Goal: Task Accomplishment & Management: Use online tool/utility

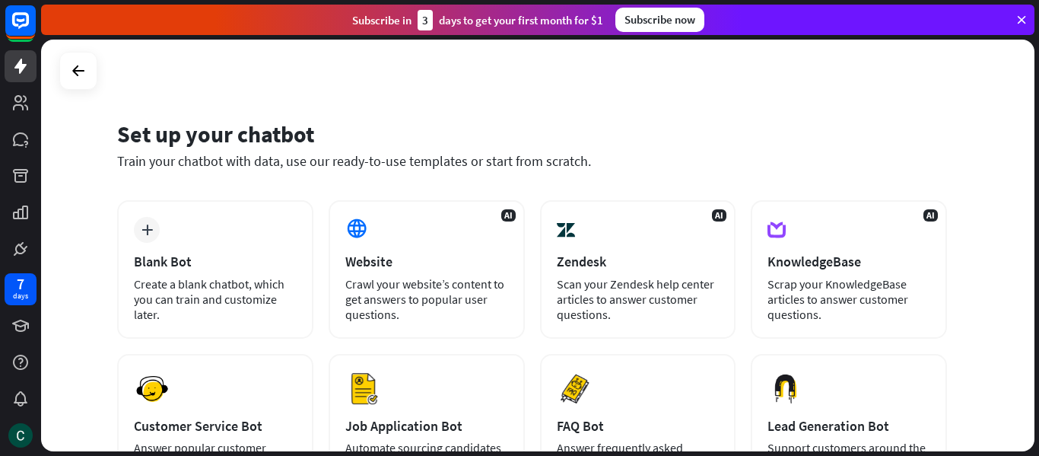
click at [1024, 21] on icon at bounding box center [1022, 20] width 14 height 14
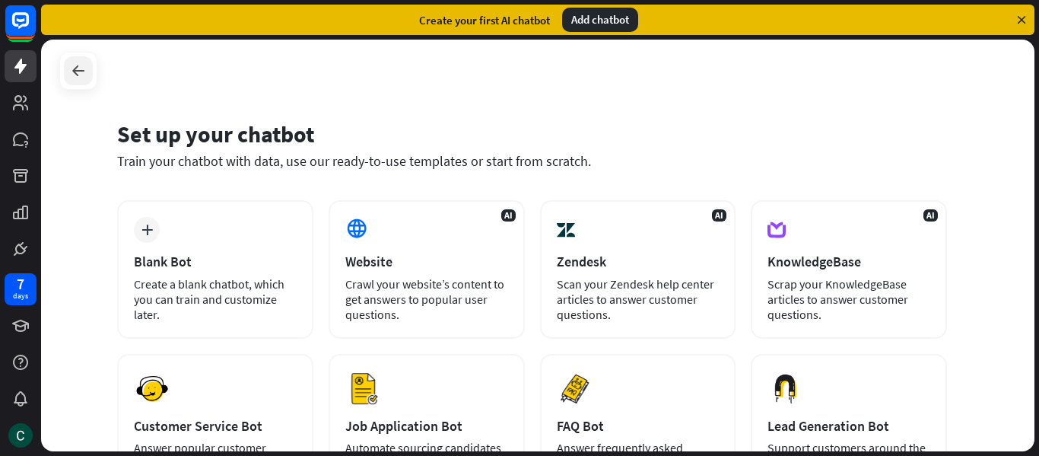
click at [81, 73] on icon at bounding box center [78, 71] width 18 height 18
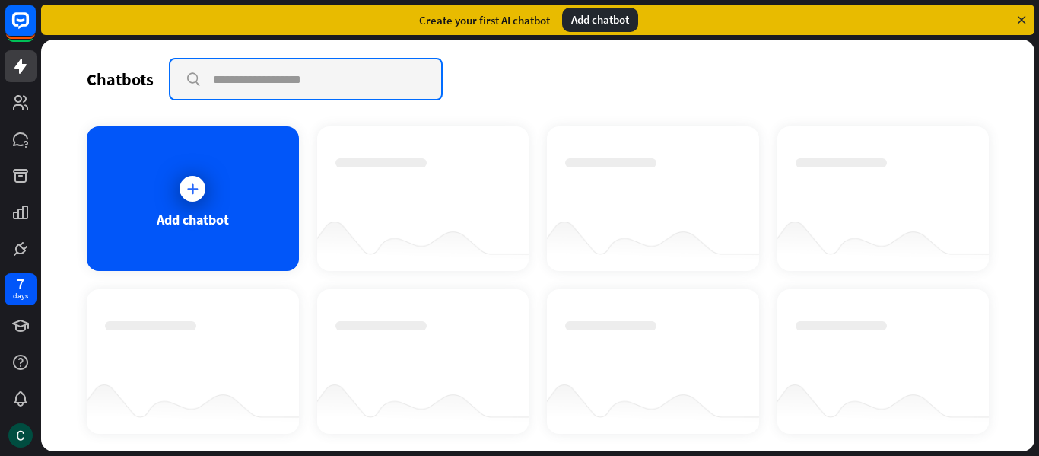
click at [272, 71] on input "text" at bounding box center [305, 79] width 271 height 40
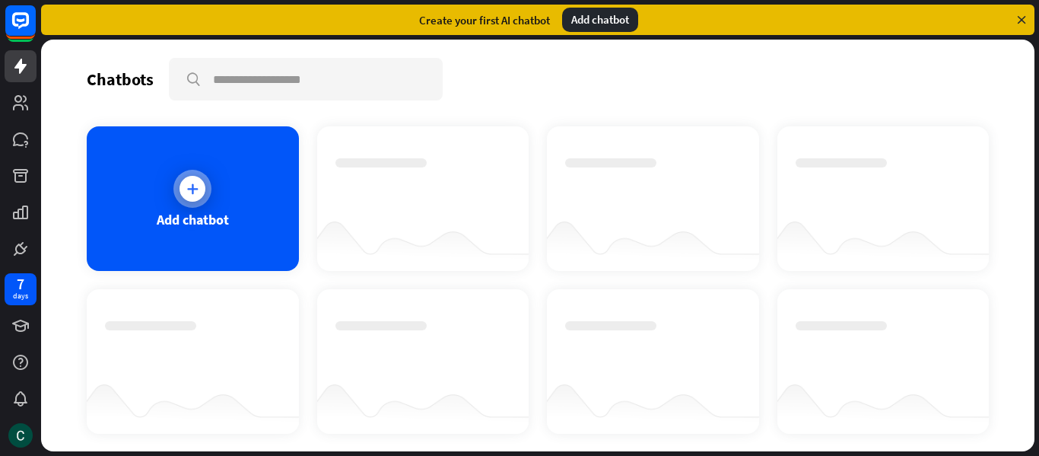
click at [193, 186] on icon at bounding box center [192, 188] width 15 height 15
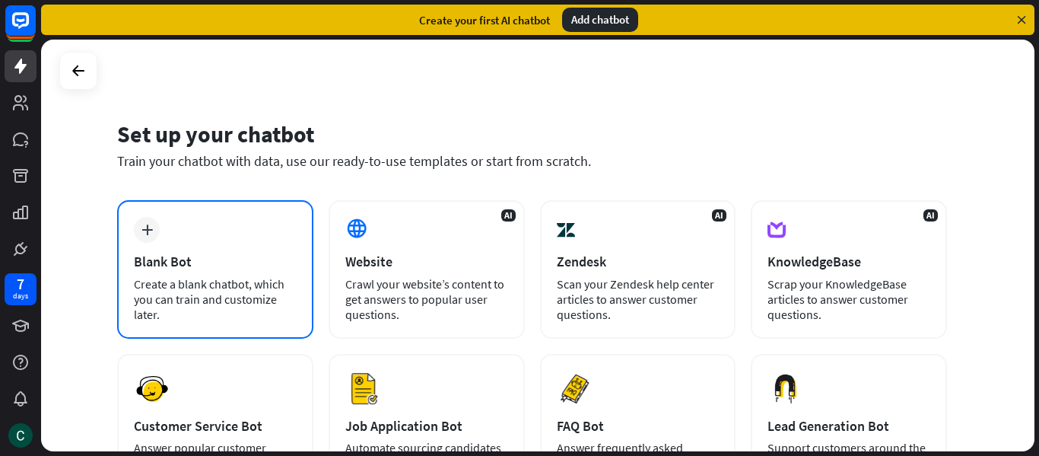
click at [172, 259] on div "Blank Bot" at bounding box center [215, 262] width 163 height 18
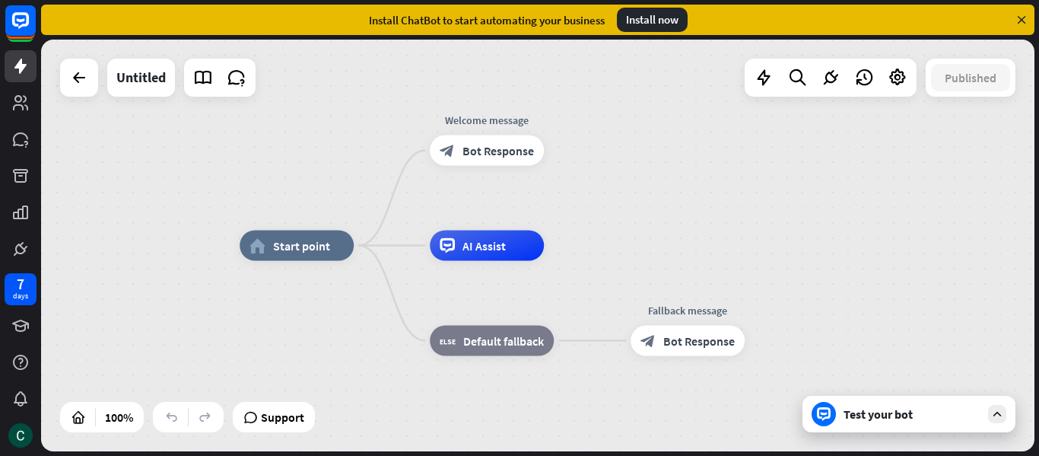
click at [880, 423] on div "Test your bot" at bounding box center [909, 414] width 213 height 37
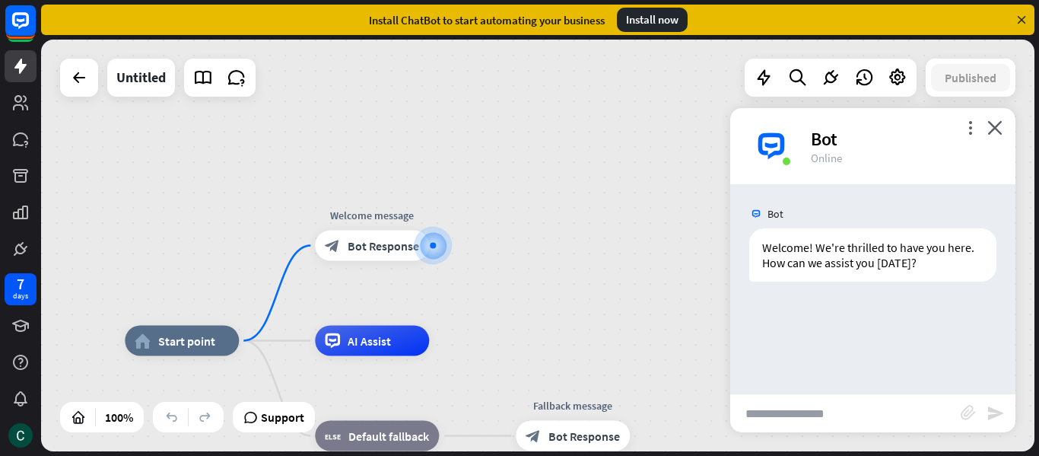
click at [880, 423] on input "text" at bounding box center [846, 413] width 231 height 38
type input "**********"
click at [990, 414] on icon "send" at bounding box center [996, 413] width 18 height 18
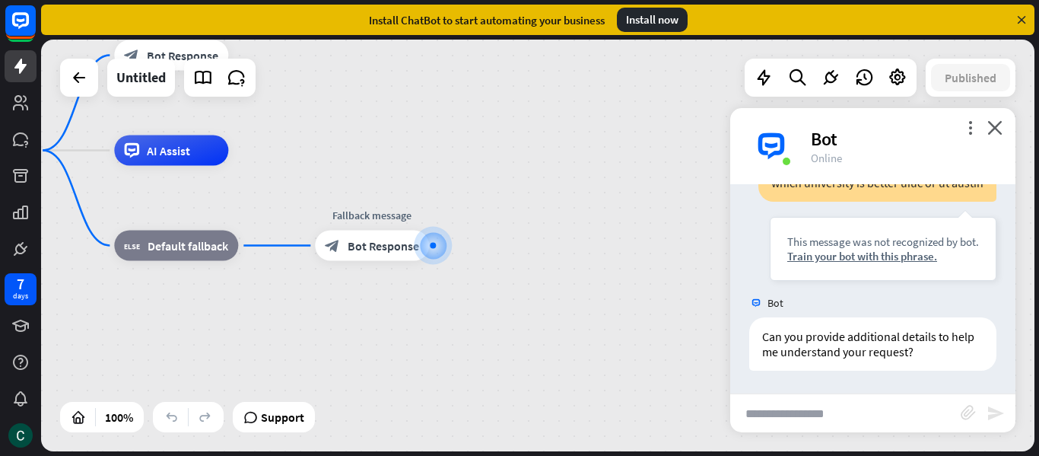
scroll to position [170, 0]
click at [771, 418] on input "text" at bounding box center [846, 413] width 231 height 38
click at [673, 24] on div "Install now" at bounding box center [652, 20] width 71 height 24
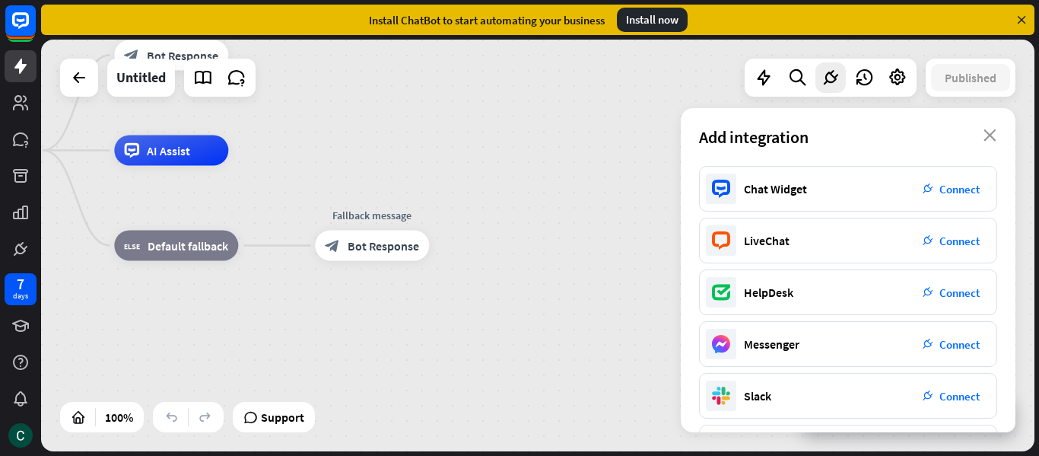
click at [990, 129] on div "Add integration close" at bounding box center [848, 137] width 335 height 58
click at [1022, 20] on icon at bounding box center [1022, 20] width 14 height 14
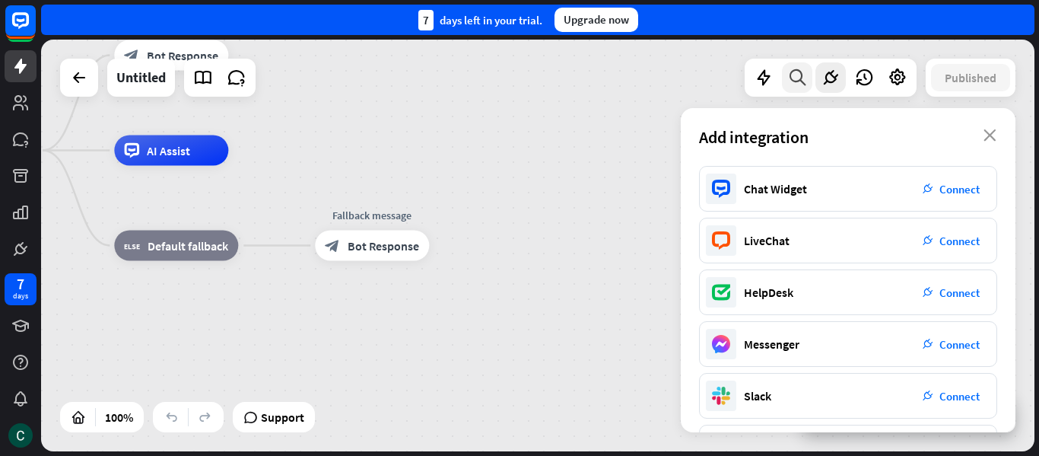
click at [795, 75] on icon at bounding box center [798, 78] width 21 height 20
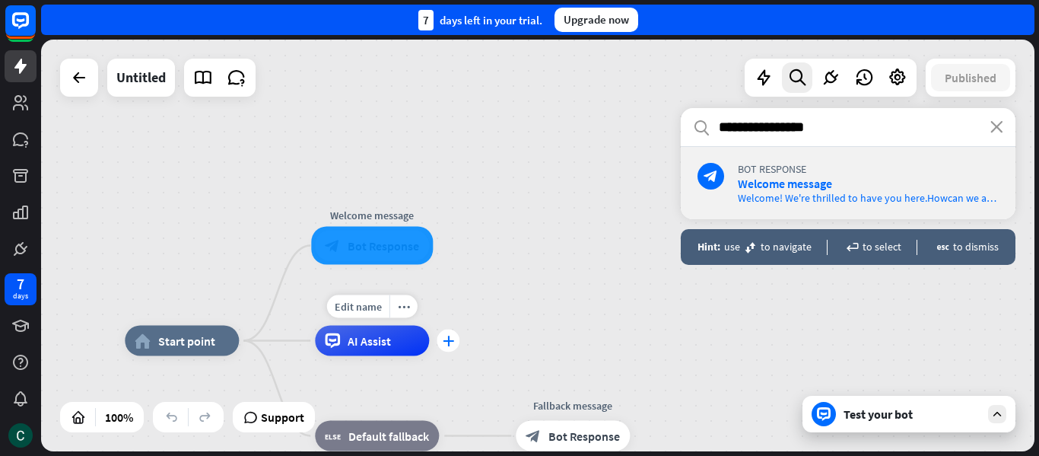
type input "**********"
click at [449, 334] on div "plus" at bounding box center [448, 340] width 23 height 23
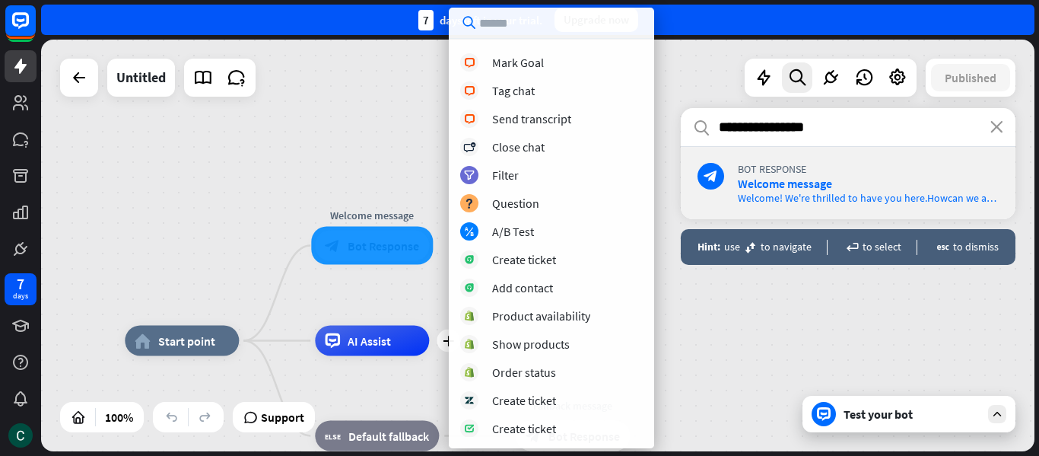
scroll to position [364, 0]
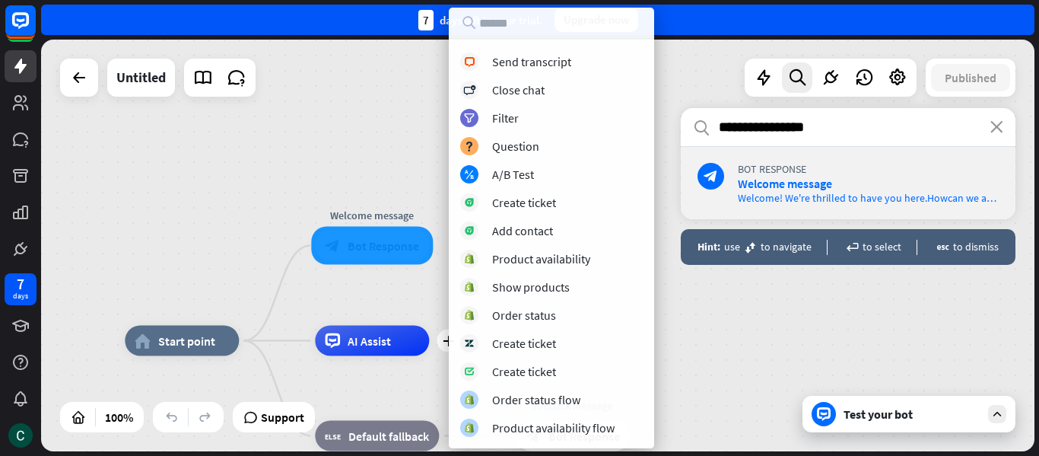
click at [876, 247] on div "enter to select" at bounding box center [872, 246] width 59 height 13
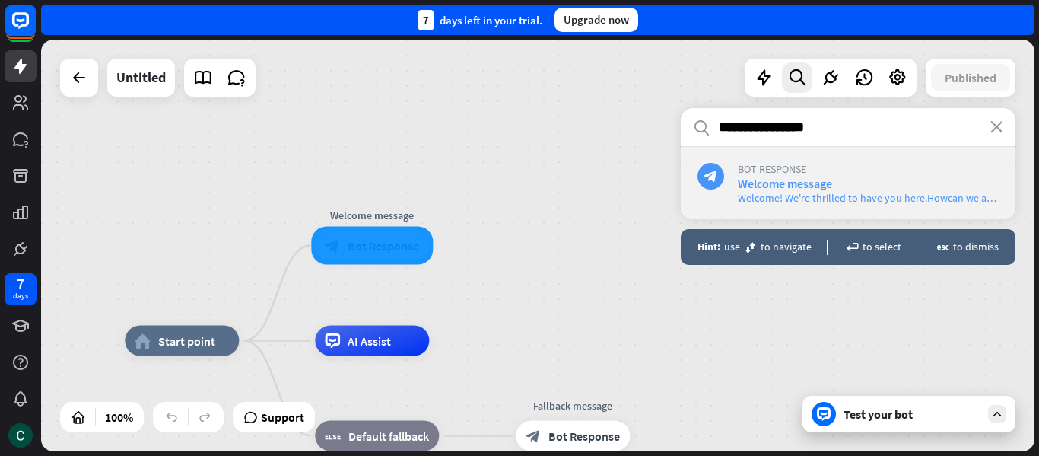
click at [824, 183] on span "Welcome message" at bounding box center [785, 183] width 94 height 15
click at [876, 250] on div "enter to select" at bounding box center [872, 246] width 59 height 13
click at [878, 423] on div "**********" at bounding box center [848, 270] width 335 height 324
click at [874, 411] on div "**********" at bounding box center [848, 270] width 335 height 324
click at [1001, 412] on div "**********" at bounding box center [848, 270] width 335 height 324
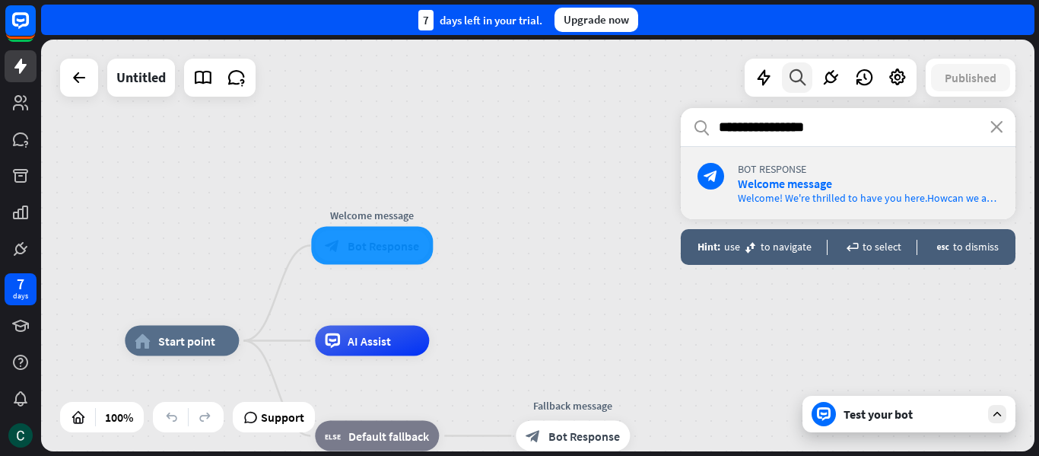
click at [792, 75] on icon at bounding box center [798, 78] width 21 height 20
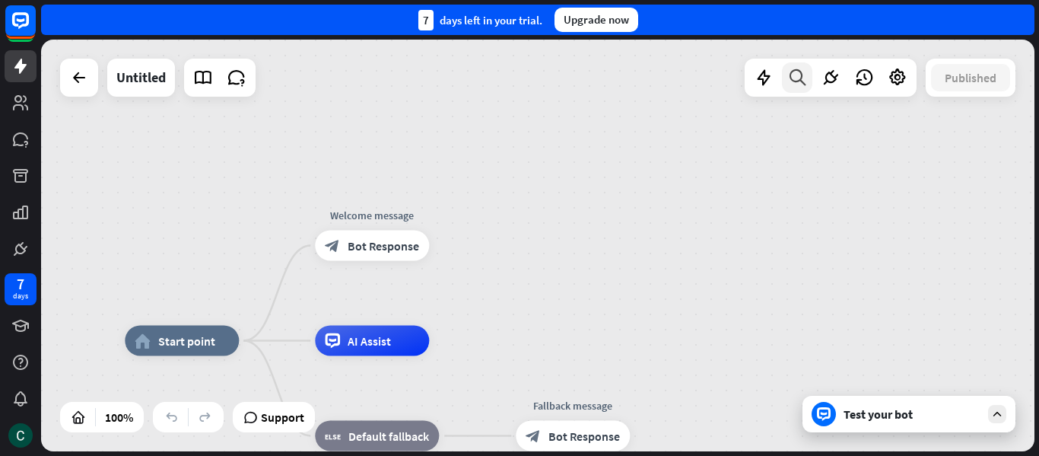
click at [792, 75] on icon at bounding box center [798, 78] width 21 height 20
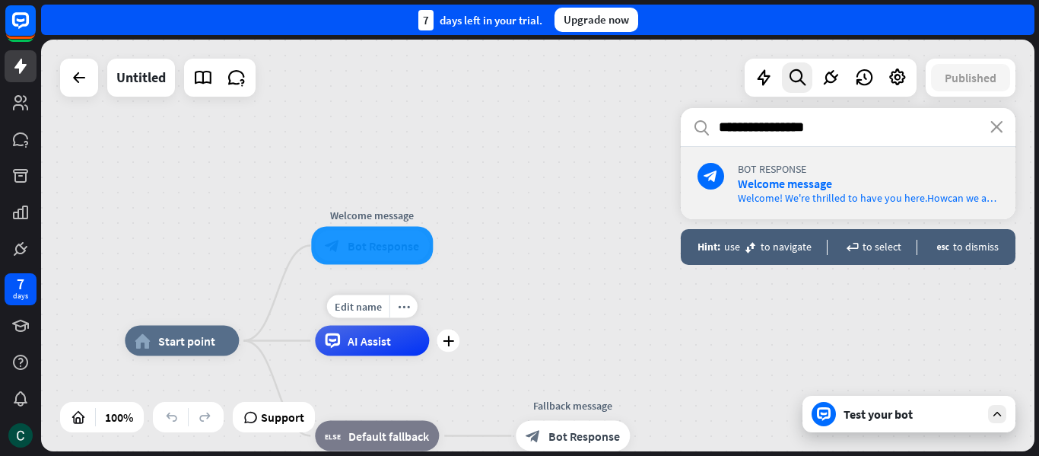
click at [379, 351] on div "AI Assist" at bounding box center [372, 341] width 114 height 30
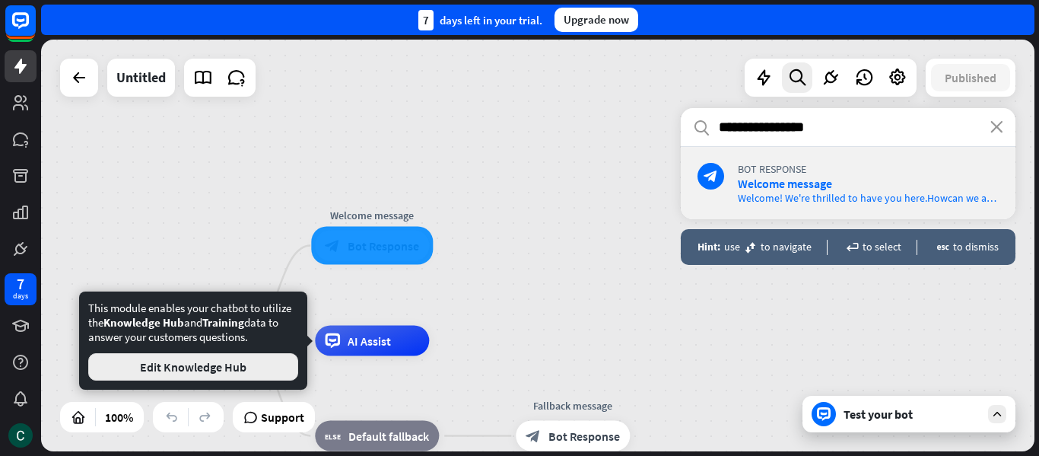
click at [237, 375] on button "Edit Knowledge Hub" at bounding box center [193, 366] width 210 height 27
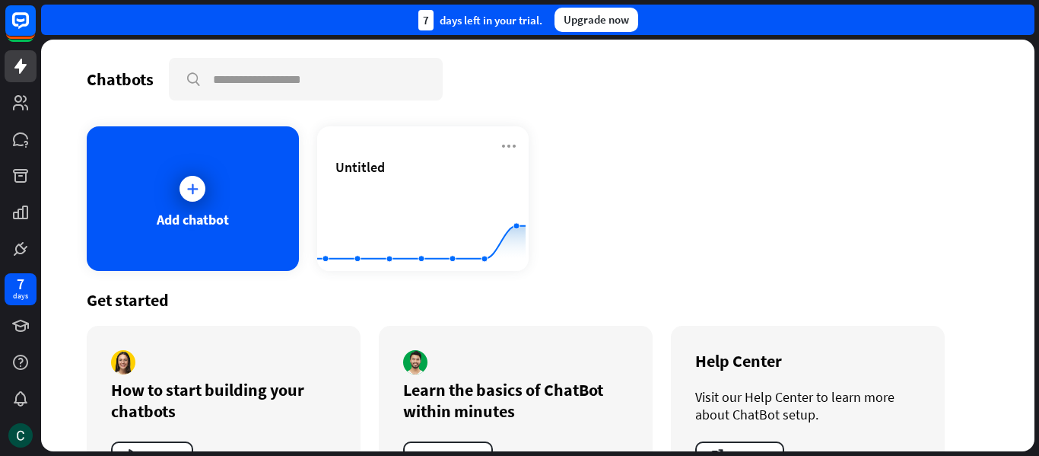
scroll to position [60, 0]
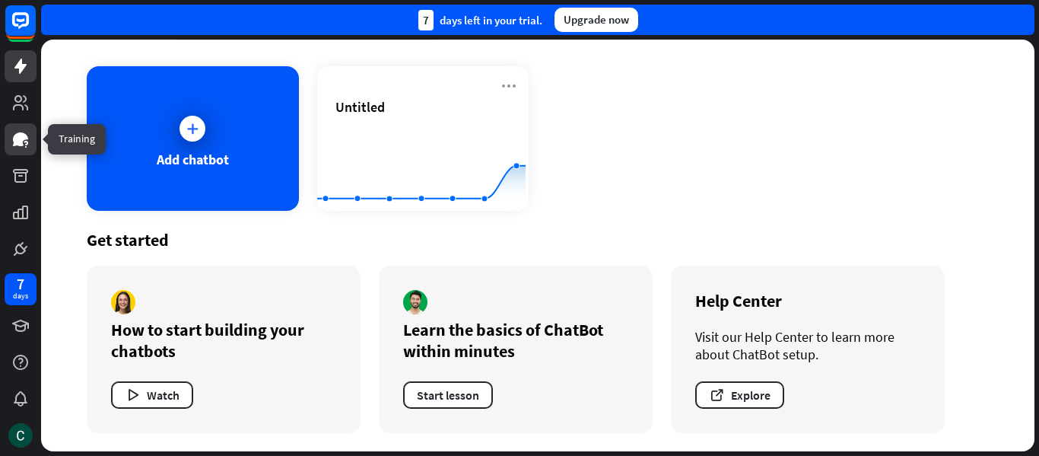
click at [18, 151] on link at bounding box center [21, 139] width 32 height 32
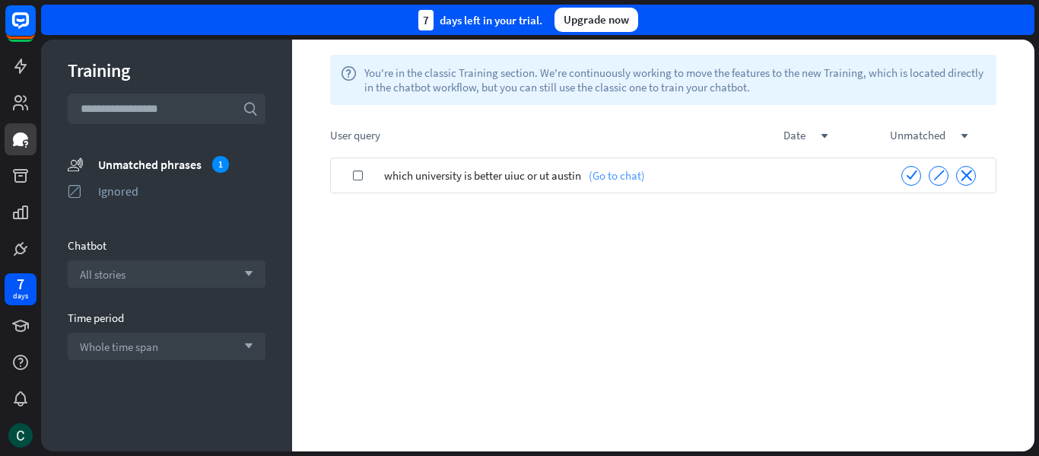
click at [627, 171] on link "(Go to chat)" at bounding box center [613, 176] width 64 height 36
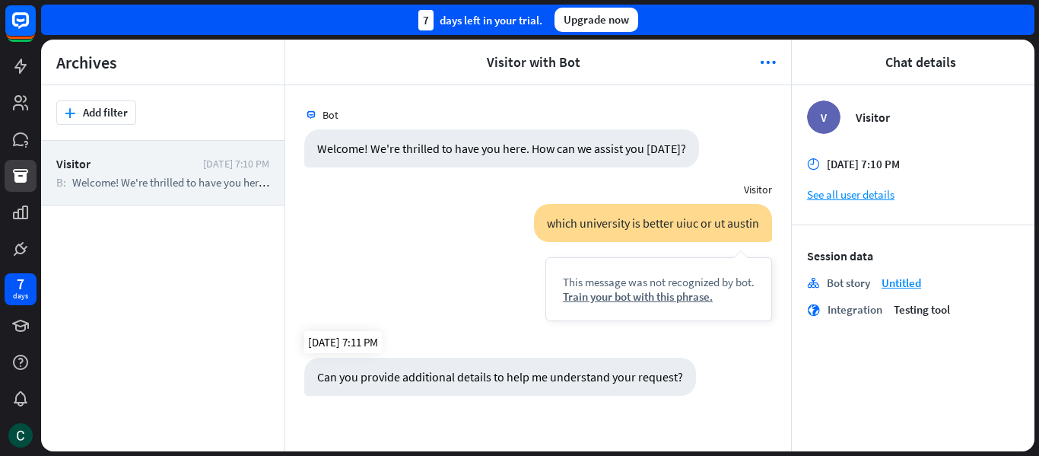
click at [621, 377] on div "Can you provide additional details to help me understand your request?" at bounding box center [500, 377] width 392 height 38
click at [567, 419] on div "Bot Welcome! We're thrilled to have you here. How can we assist you [DATE]? [DA…" at bounding box center [538, 268] width 506 height 366
